Goal: Find specific page/section: Find specific page/section

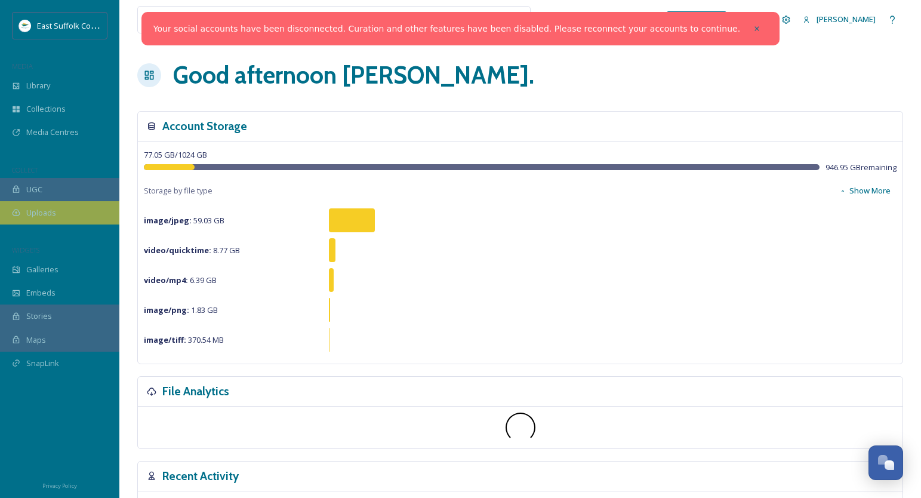
click at [23, 214] on div "Uploads" at bounding box center [59, 212] width 119 height 23
click at [47, 222] on div "Uploads" at bounding box center [59, 212] width 119 height 23
